Goal: Task Accomplishment & Management: Complete application form

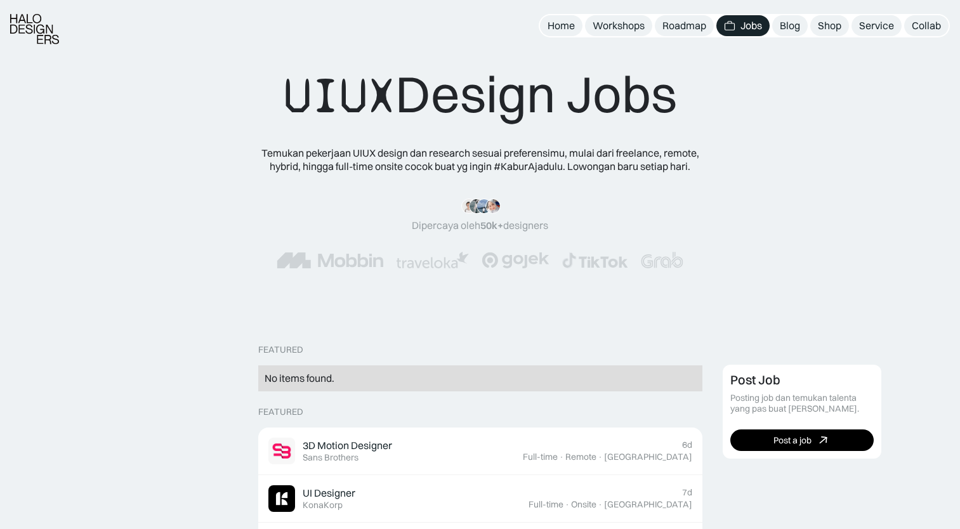
scroll to position [63, 0]
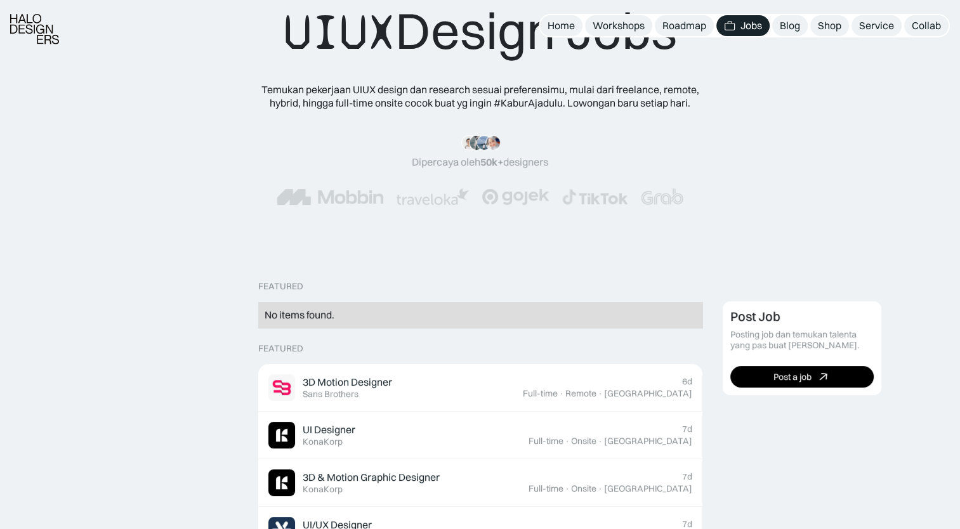
click at [345, 426] on div "UI Designer" at bounding box center [329, 429] width 53 height 13
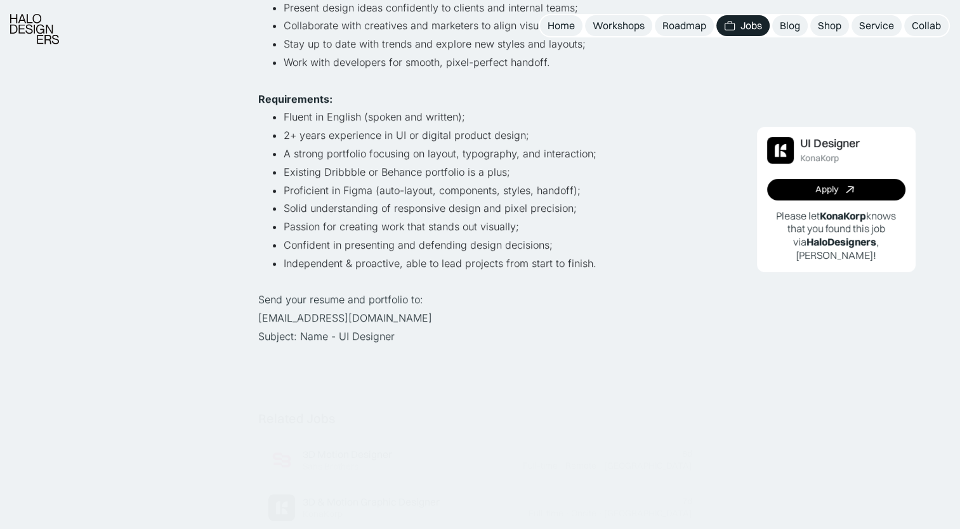
scroll to position [444, 0]
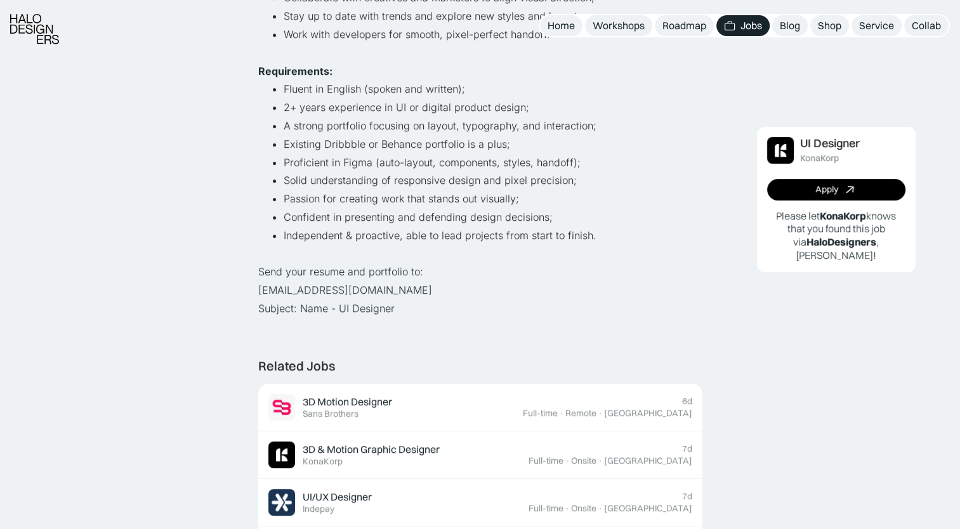
click at [800, 193] on link "Apply" at bounding box center [836, 190] width 138 height 22
click at [713, 151] on div "Lihat semua job UI Designer KonaKorp Full-time · Onsite · [GEOGRAPHIC_DATA] · 7…" at bounding box center [480, 420] width 960 height 1728
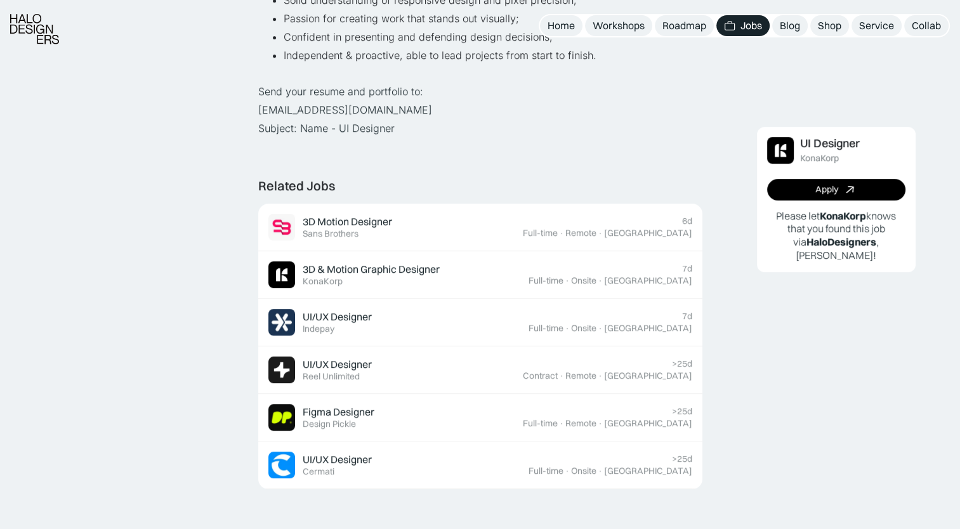
scroll to position [634, 0]
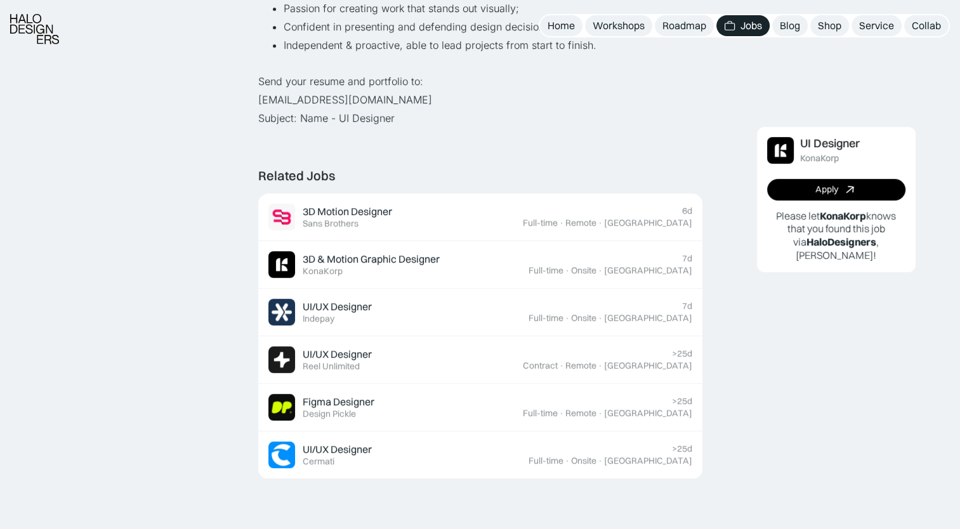
click at [863, 193] on link "Apply" at bounding box center [836, 190] width 138 height 22
click at [828, 200] on div "Apply Please let [PERSON_NAME] knows that you found this job via HaloDesigners …" at bounding box center [836, 220] width 138 height 83
click at [817, 187] on div "Apply" at bounding box center [826, 190] width 23 height 11
click at [836, 188] on div "Apply" at bounding box center [826, 190] width 23 height 11
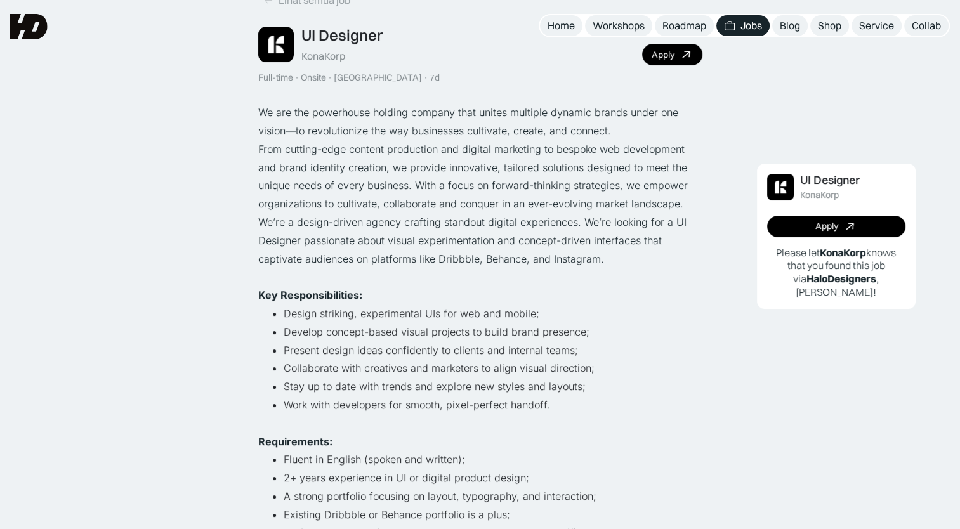
scroll to position [0, 0]
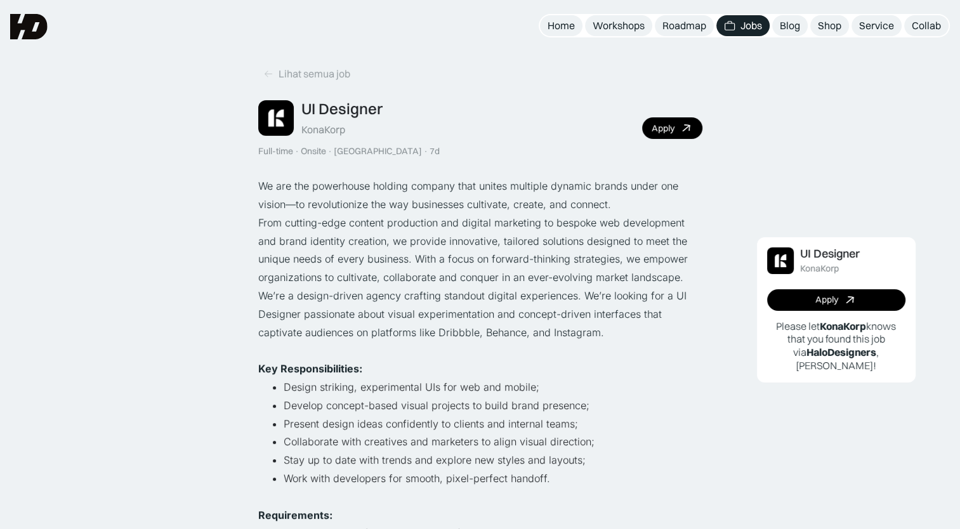
click at [667, 131] on div "Apply" at bounding box center [662, 128] width 23 height 11
click at [670, 133] on div "Apply" at bounding box center [662, 128] width 23 height 11
drag, startPoint x: 327, startPoint y: 135, endPoint x: 334, endPoint y: 130, distance: 9.1
click at [334, 130] on div "KonaKorp" at bounding box center [323, 129] width 44 height 13
